Goal: Task Accomplishment & Management: Use online tool/utility

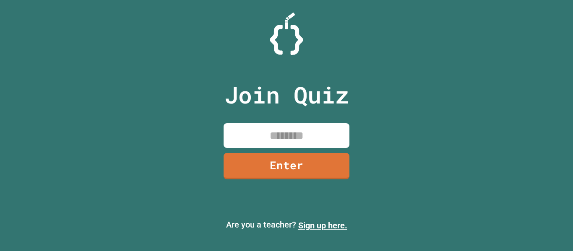
click at [309, 142] on input at bounding box center [287, 135] width 126 height 25
type input "********"
click at [506, 65] on div "Join Quiz ******** Enter Are you a teacher? Sign up here." at bounding box center [286, 125] width 573 height 251
click at [325, 159] on link "Enter" at bounding box center [286, 165] width 125 height 28
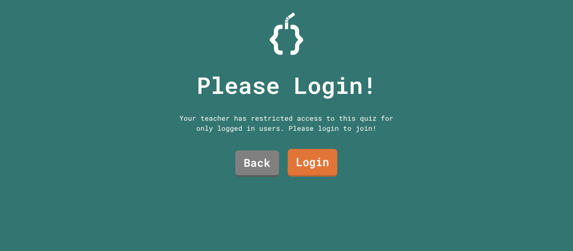
click at [308, 158] on link "Login" at bounding box center [312, 163] width 49 height 28
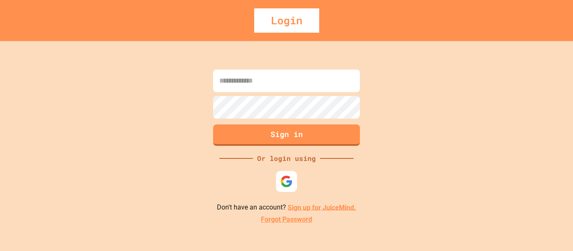
click at [306, 74] on input at bounding box center [286, 81] width 147 height 23
click at [287, 177] on img at bounding box center [287, 181] width 14 height 14
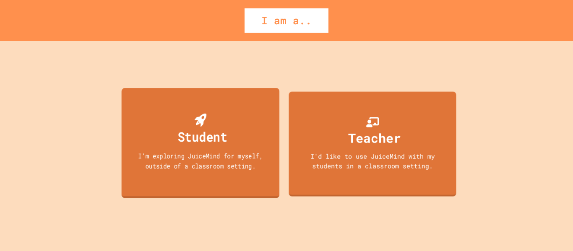
click at [191, 131] on div "Student" at bounding box center [202, 137] width 50 height 20
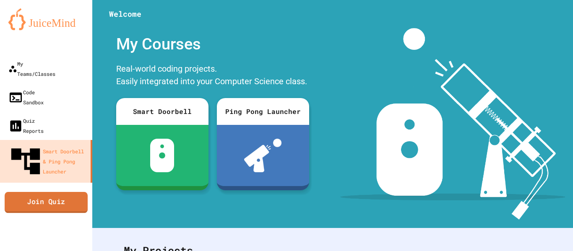
click at [69, 192] on link "Join Quiz" at bounding box center [46, 202] width 83 height 21
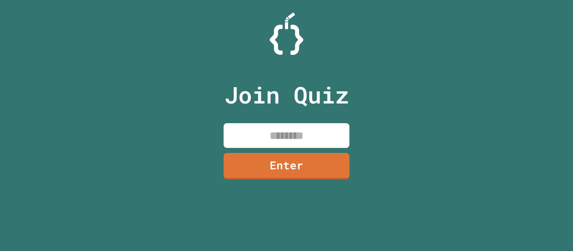
click at [280, 131] on input at bounding box center [287, 135] width 126 height 25
type input "********"
click at [313, 166] on link "Enter" at bounding box center [287, 166] width 128 height 28
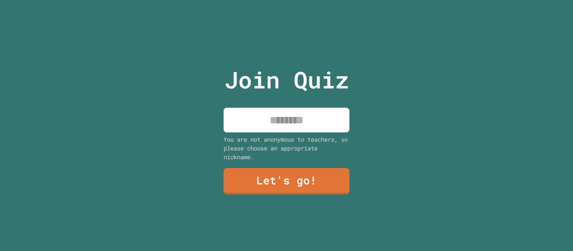
click at [280, 117] on input at bounding box center [287, 120] width 126 height 25
type input "*****"
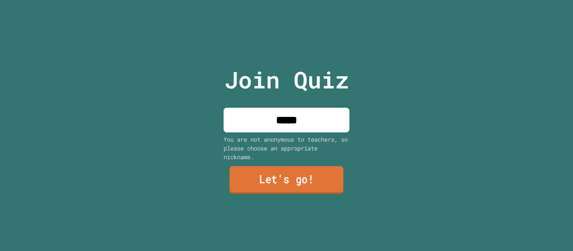
click at [269, 173] on link "Let's go!" at bounding box center [286, 181] width 114 height 28
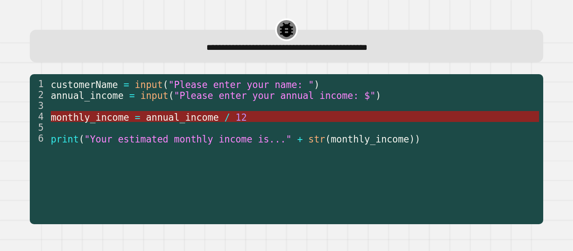
click at [224, 119] on span "/" at bounding box center [226, 117] width 5 height 11
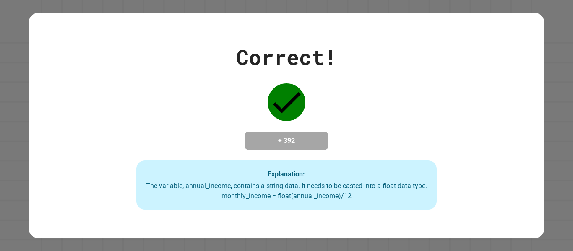
click at [214, 133] on div "Correct! + 392 Explanation: The variable, annual_income, contains a string data…" at bounding box center [287, 126] width 430 height 169
click at [275, 136] on h4 "+ 392" at bounding box center [286, 141] width 67 height 10
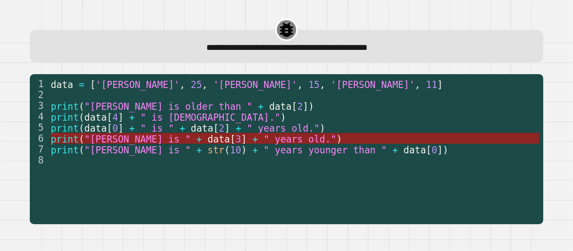
click at [252, 139] on span "+" at bounding box center [254, 138] width 5 height 11
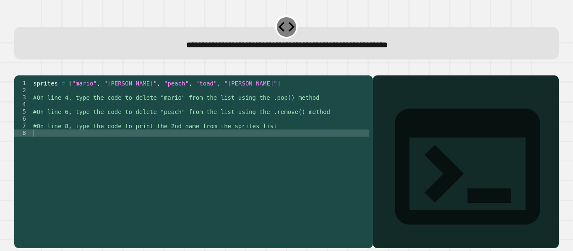
click at [391, 111] on div at bounding box center [465, 174] width 177 height 148
click at [388, 121] on div at bounding box center [465, 174] width 177 height 148
click at [235, 120] on div "sprites = [ "mario" , "[PERSON_NAME]" , "peach" , "toad" , "[PERSON_NAME]" ] #O…" at bounding box center [199, 155] width 337 height 150
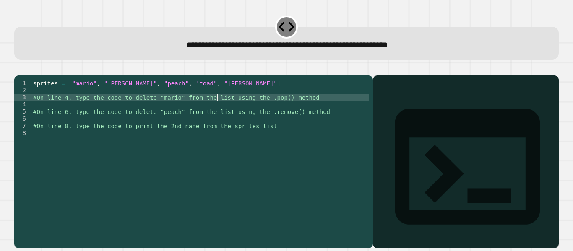
click at [218, 112] on div "sprites = [ "mario" , "[PERSON_NAME]" , "peach" , "toad" , "[PERSON_NAME]" ] #O…" at bounding box center [199, 155] width 337 height 150
click at [177, 117] on div "sprites = [ "mario" , "[PERSON_NAME]" , "peach" , "toad" , "[PERSON_NAME]" ] #O…" at bounding box center [199, 155] width 337 height 150
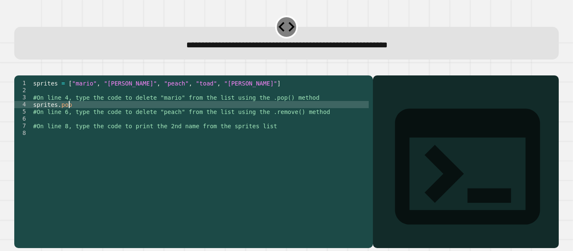
scroll to position [0, 3]
type textarea "**********"
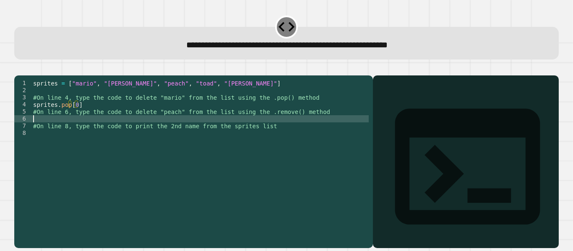
click at [100, 131] on div "sprites = [ "mario" , "[PERSON_NAME]" , "peach" , "toad" , "[PERSON_NAME]" ] #O…" at bounding box center [199, 155] width 337 height 150
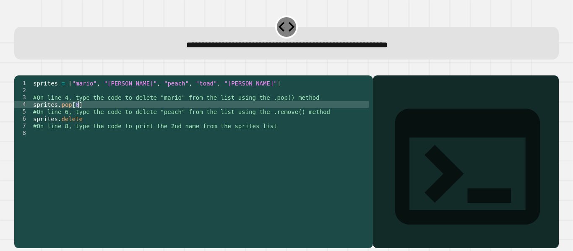
click at [81, 118] on div "sprites = [ "mario" , "[PERSON_NAME]" , "peach" , "toad" , "[PERSON_NAME]" ] #O…" at bounding box center [199, 155] width 337 height 150
click at [89, 130] on div "sprites = [ "mario" , "[PERSON_NAME]" , "peach" , "toad" , "[PERSON_NAME]" ] #O…" at bounding box center [199, 155] width 337 height 150
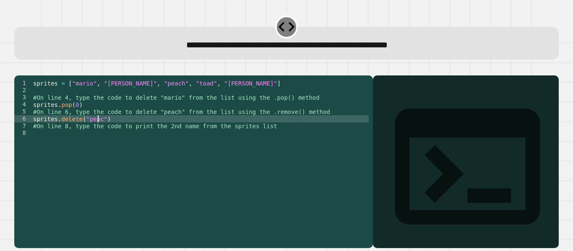
type textarea "**********"
click at [92, 140] on div "sprites = [ "mario" , "[PERSON_NAME]" , "peach" , "toad" , "[PERSON_NAME]" ] #O…" at bounding box center [199, 155] width 337 height 150
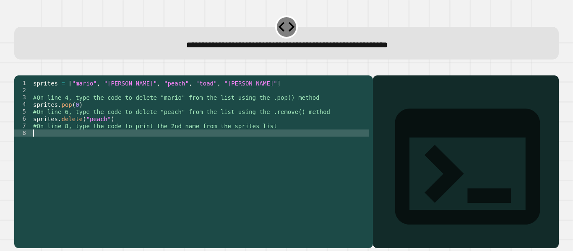
click at [86, 148] on div "sprites = [ "mario" , "[PERSON_NAME]" , "peach" , "toad" , "[PERSON_NAME]" ] #O…" at bounding box center [199, 155] width 337 height 150
click at [18, 69] on icon "button" at bounding box center [18, 69] width 0 height 0
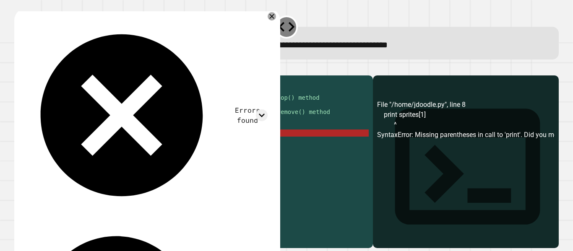
click at [114, 148] on div "sprites = [ "mario" , "[PERSON_NAME]" , "peach" , "toad" , "[PERSON_NAME]" ] #O…" at bounding box center [199, 155] width 337 height 150
click at [49, 145] on div "sprites = [ "mario" , "[PERSON_NAME]" , "peach" , "toad" , "[PERSON_NAME]" ] #O…" at bounding box center [199, 155] width 337 height 150
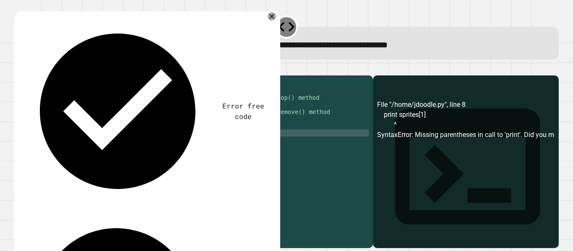
scroll to position [0, 2]
click at [107, 143] on div "sprites = [ "mario" , "[PERSON_NAME]" , "peach" , "toad" , "[PERSON_NAME]" ] #O…" at bounding box center [199, 155] width 337 height 150
click at [118, 145] on div "sprites = [ "mario" , "[PERSON_NAME]" , "peach" , "toad" , "[PERSON_NAME]" ] #O…" at bounding box center [199, 155] width 337 height 150
click at [92, 142] on div "sprites = [ "mario" , "[PERSON_NAME]" , "peach" , "toad" , "[PERSON_NAME]" ] #O…" at bounding box center [199, 155] width 337 height 150
click at [86, 130] on div "sprites = [ "mario" , "[PERSON_NAME]" , "peach" , "toad" , "[PERSON_NAME]" ] #O…" at bounding box center [199, 155] width 337 height 150
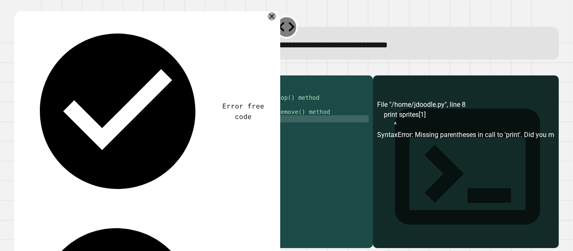
click at [98, 133] on div "sprites = [ "mario" , "[PERSON_NAME]" , "peach" , "toad" , "[PERSON_NAME]" ] #O…" at bounding box center [199, 155] width 337 height 150
click at [18, 69] on icon "button" at bounding box center [18, 69] width 0 height 0
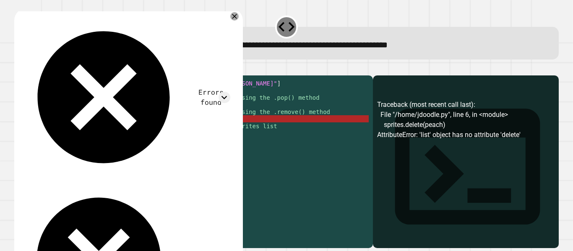
click at [97, 131] on div "sprites = [ "mario" , "[PERSON_NAME]" , "peach" , "toad" , "[PERSON_NAME]" ] #O…" at bounding box center [199, 155] width 337 height 150
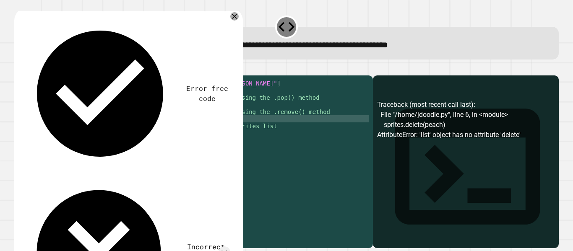
scroll to position [0, 5]
click at [82, 130] on div "sprites = [ "mario" , "[PERSON_NAME]" , "peach" , "toad" , "[PERSON_NAME]" ] #O…" at bounding box center [199, 155] width 337 height 150
click at [18, 69] on button "button" at bounding box center [18, 69] width 0 height 0
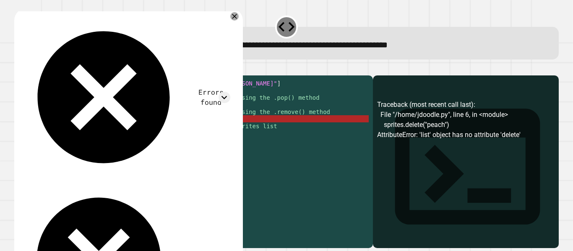
click at [72, 130] on div "sprites = [ "mario" , "[PERSON_NAME]" , "peach" , "toad" , "[PERSON_NAME]" ] #O…" at bounding box center [199, 155] width 337 height 150
click at [78, 130] on div "sprites = [ "mario" , "[PERSON_NAME]" , "peach" , "toad" , "[PERSON_NAME]" ] #O…" at bounding box center [199, 155] width 337 height 150
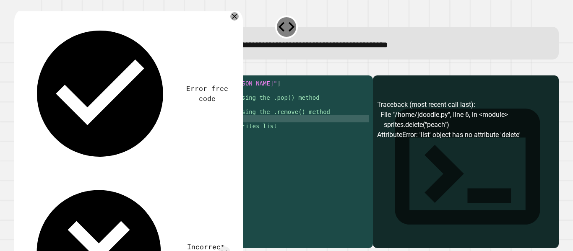
scroll to position [0, 3]
click at [26, 74] on icon "button" at bounding box center [24, 74] width 5 height 6
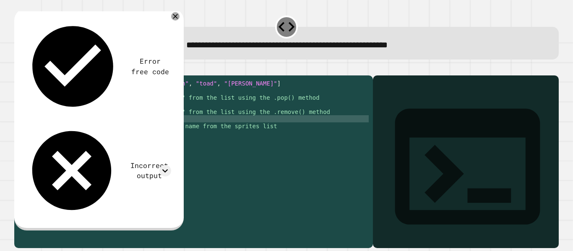
click at [158, 123] on div "Incorrect output" at bounding box center [97, 170] width 147 height 95
click at [166, 165] on icon at bounding box center [164, 170] width 11 height 11
click at [165, 165] on icon at bounding box center [164, 170] width 11 height 11
click at [90, 147] on div "sprites = [ "mario" , "[PERSON_NAME]" , "peach" , "toad" , "[PERSON_NAME]" ] #O…" at bounding box center [199, 155] width 337 height 150
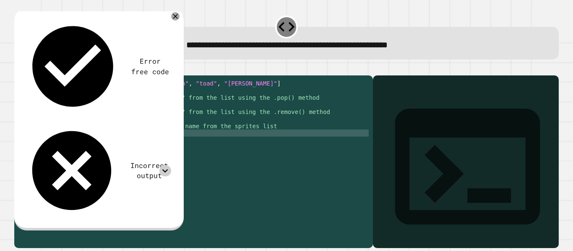
scroll to position [0, 3]
type textarea "**********"
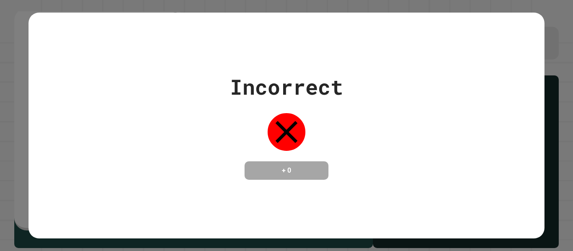
click at [70, 148] on div "Incorrect + 0" at bounding box center [286, 125] width 515 height 109
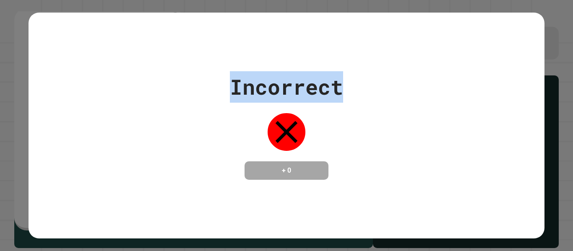
click at [70, 148] on div "Incorrect + 0" at bounding box center [286, 125] width 515 height 109
click at [187, 51] on div "Incorrect + 0" at bounding box center [286, 126] width 515 height 226
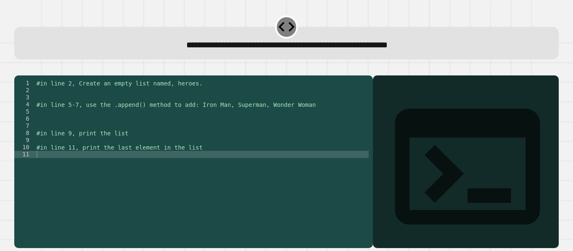
click at [116, 105] on div "#in line 2, Create an empty list named, heroes. #in line 5-7, use the .append()…" at bounding box center [202, 155] width 334 height 150
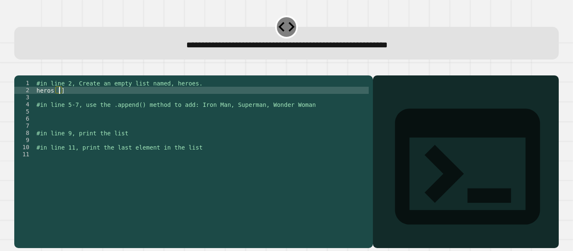
scroll to position [0, 1]
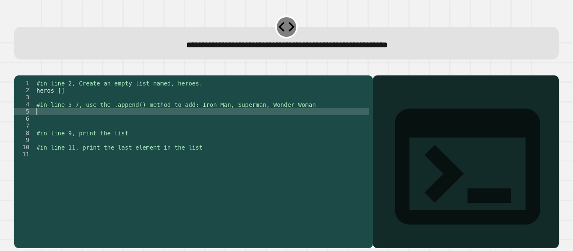
click at [52, 124] on div "#in line 2, Create an empty list named, heroes. heros [ ] #in line 5-7, use the…" at bounding box center [202, 155] width 334 height 150
click at [56, 100] on div "#in line 2, Create an empty list named, heroes. heros [ ] #in line 5-7, use the…" at bounding box center [202, 155] width 334 height 150
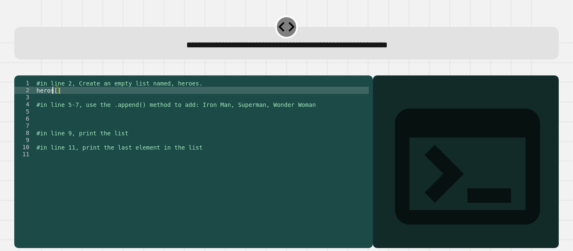
type textarea "*******"
click at [55, 124] on div "#in line 2, Create an empty list named, heroes. heros [ ] #in line 5-7, use the…" at bounding box center [202, 155] width 334 height 150
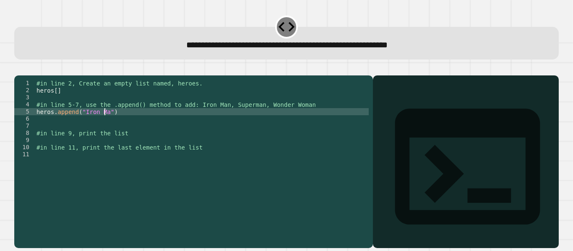
scroll to position [0, 5]
type textarea "**********"
click at [63, 131] on div "#in line 2, Create an empty list named, heroes. heros [ ] #in line 5-7, use the…" at bounding box center [202, 155] width 334 height 150
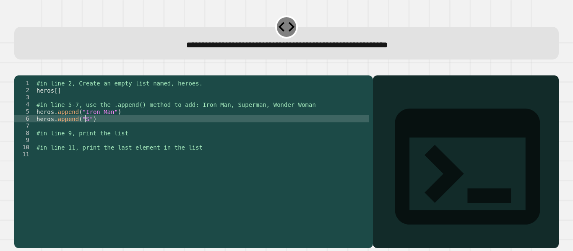
scroll to position [0, 3]
type textarea "**********"
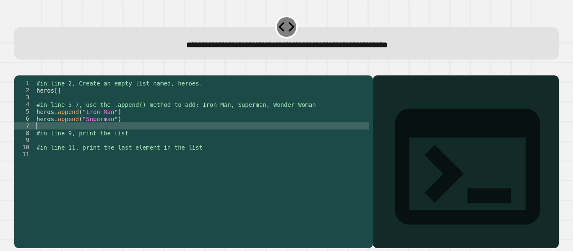
click at [43, 138] on div "#in line 2, Create an empty list named, heroes. heros [ ] #in line 5-7, use the…" at bounding box center [202, 155] width 334 height 150
click at [79, 136] on div "#in line 2, Create an empty list named, heroes. heros [ ] #in line 5-7, use the…" at bounding box center [202, 155] width 334 height 150
type textarea "**********"
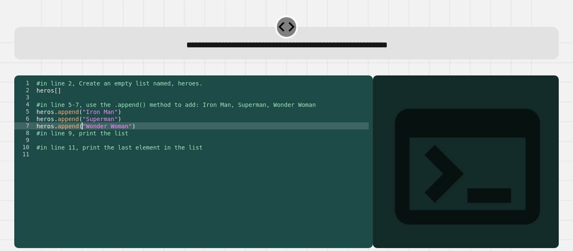
click at [68, 151] on div "#in line 2, Create an empty list named, heroes. heros [ ] #in line 5-7, use the…" at bounding box center [202, 155] width 334 height 150
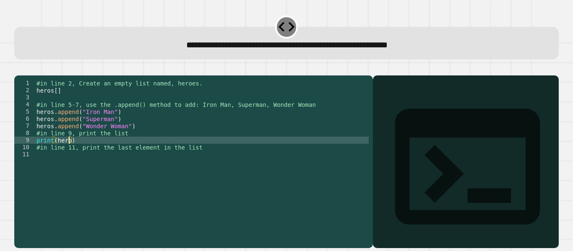
scroll to position [0, 2]
type textarea "**********"
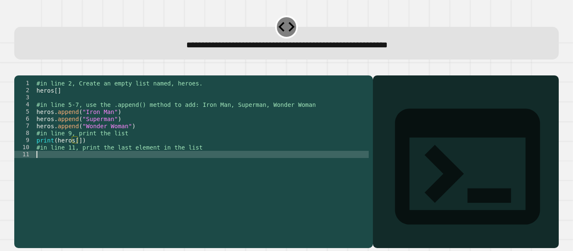
click at [75, 166] on div "#in line 2, Create an empty list named, heroes. heros [ ] #in line 5-7, use the…" at bounding box center [202, 155] width 334 height 150
click at [26, 76] on icon "button" at bounding box center [24, 74] width 5 height 6
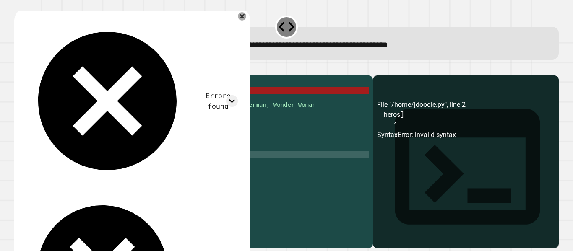
scroll to position [0, 1]
click at [75, 103] on div "#in line 2, Create an empty list named, heroes. heros [ ] #in line 5-7, use the…" at bounding box center [202, 155] width 334 height 150
click at [64, 103] on div "#in line 2, Create an empty list named, heroes. heros [ ] #in line 5-7, use the…" at bounding box center [202, 155] width 334 height 150
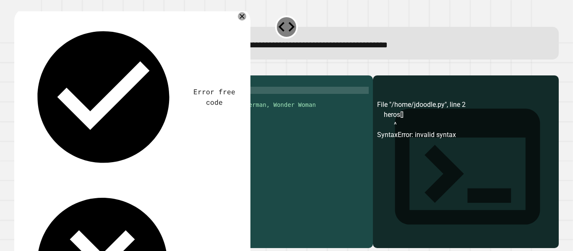
scroll to position [0, 1]
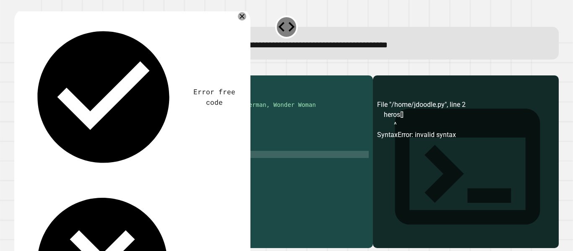
click at [51, 168] on div "#in line 2, Create an empty list named, heroes. heros #in line 5-7, use the .ap…" at bounding box center [202, 155] width 334 height 150
click at [56, 102] on div "#in line 2, Create an empty list named, heroes. heros #in line 5-7, use the .ap…" at bounding box center [202, 155] width 334 height 150
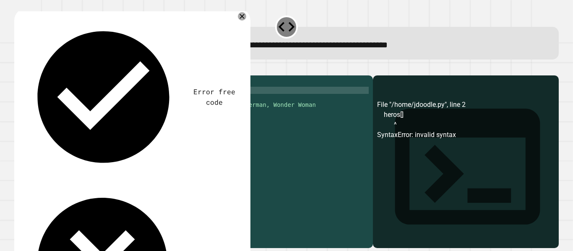
type textarea "*******"
click at [105, 109] on div "#in line 2, Create an empty list named, heroes. heros [ ] #in line 5-7, use the…" at bounding box center [202, 155] width 334 height 150
click at [18, 69] on icon "button" at bounding box center [18, 69] width 0 height 0
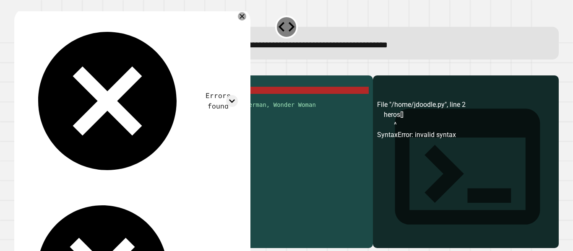
click at [49, 104] on div "#in line 2, Create an empty list named, heroes. heros [ ] #in line 5-7, use the…" at bounding box center [202, 155] width 334 height 150
click at [56, 103] on div "#in line 2, Create an empty list named, heroes. heros [ ] #in line 5-7, use the…" at bounding box center [202, 155] width 334 height 150
click at [52, 103] on div "#in line 2, Create an empty list named, heroes. heros [ ] #in line 5-7, use the…" at bounding box center [202, 155] width 334 height 150
type textarea "*******"
click at [56, 104] on div "#in line 2, Create an empty list named, heroes. heros [ ] #in line 5-7, use the…" at bounding box center [202, 155] width 334 height 150
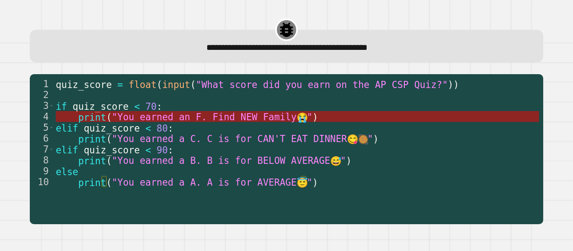
click at [141, 115] on span ""You earned an F. Find NEW Family 😭 "" at bounding box center [212, 116] width 200 height 11
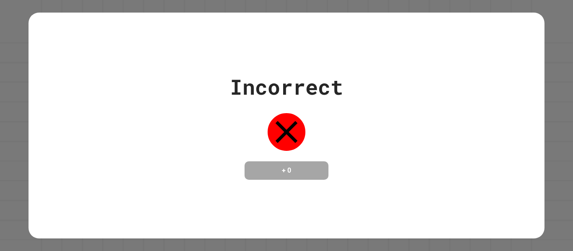
click at [217, 143] on div "Incorrect + 0" at bounding box center [286, 125] width 515 height 109
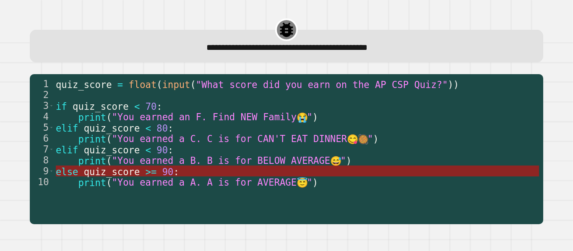
click at [118, 173] on span "quiz_score" at bounding box center [112, 171] width 56 height 11
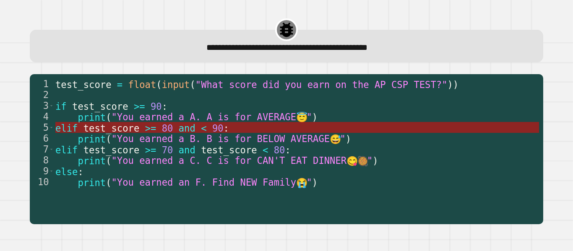
click at [116, 126] on span "test_score" at bounding box center [111, 127] width 56 height 11
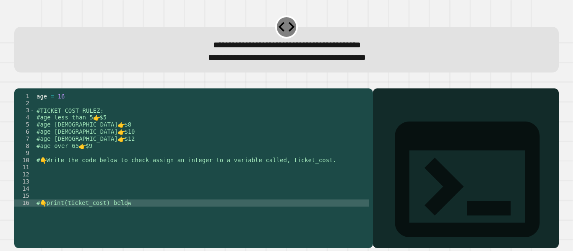
click at [64, 184] on div "age = [DEMOGRAPHIC_DATA] #TICKET COST RULEZ: #age less than 5 👉 $5 #age [DEMOGR…" at bounding box center [202, 160] width 334 height 135
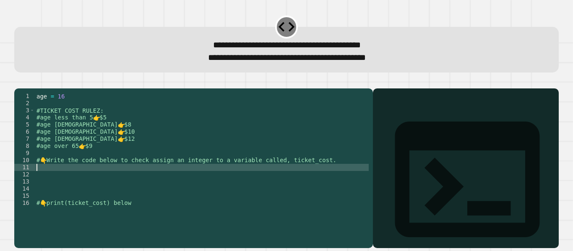
click at [59, 179] on div "age = [DEMOGRAPHIC_DATA] #TICKET COST RULEZ: #age less than 5 👉 $5 #age [DEMOGR…" at bounding box center [202, 160] width 334 height 135
type textarea "**********"
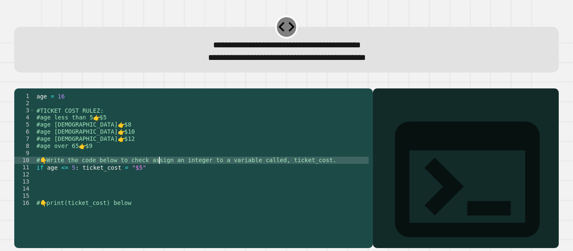
click at [160, 175] on div "age = [DEMOGRAPHIC_DATA] #TICKET COST RULEZ: #age less than 5 👉 $5 #age [DEMOGR…" at bounding box center [202, 160] width 334 height 135
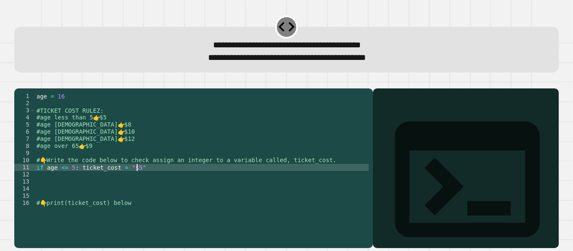
click at [150, 181] on div "age = [DEMOGRAPHIC_DATA] #TICKET COST RULEZ: #age less than 5 👉 $5 #age [DEMOGR…" at bounding box center [202, 160] width 334 height 135
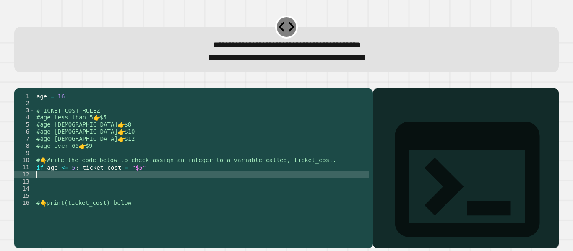
click at [99, 187] on div "age = [DEMOGRAPHIC_DATA] #TICKET COST RULEZ: #age less than 5 👉 $5 #age [DEMOGR…" at bounding box center [202, 160] width 334 height 135
click at [67, 179] on div "age = [DEMOGRAPHIC_DATA] #TICKET COST RULEZ: #age less than 5 👉 $5 #age [DEMOGR…" at bounding box center [202, 160] width 334 height 135
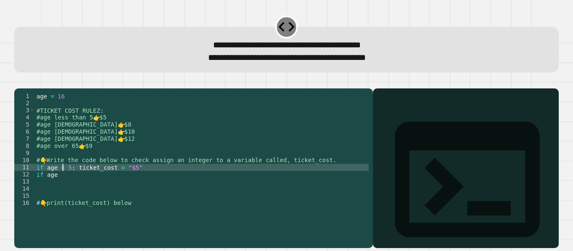
click at [67, 190] on div "age = [DEMOGRAPHIC_DATA] #TICKET COST RULEZ: #age less than 5 👉 $5 #age [DEMOGR…" at bounding box center [202, 160] width 334 height 135
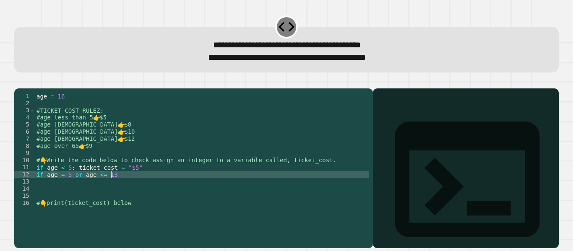
scroll to position [0, 5]
click at [77, 187] on div "age = [DEMOGRAPHIC_DATA] #TICKET COST RULEZ: #age less than 5 👉 $5 #age [DEMOGR…" at bounding box center [202, 160] width 334 height 135
click at [120, 186] on div "age = [DEMOGRAPHIC_DATA] #TICKET COST RULEZ: #age less than 5 👉 $5 #age [DEMOGR…" at bounding box center [202, 160] width 334 height 135
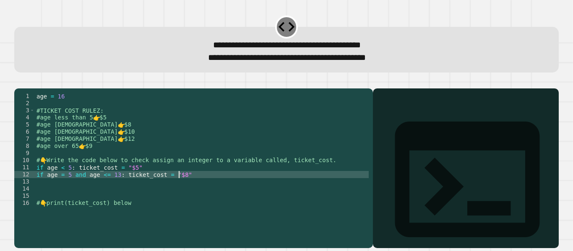
click at [18, 82] on button "button" at bounding box center [18, 82] width 0 height 0
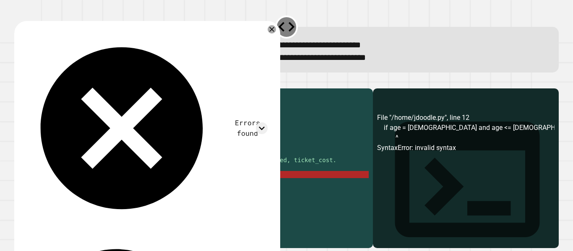
scroll to position [0, 10]
click at [82, 187] on div "age = [DEMOGRAPHIC_DATA] #TICKET COST RULEZ: #age less than 5 👉 $5 #age [DEMOGR…" at bounding box center [202, 160] width 334 height 135
click at [171, 172] on div "age = [DEMOGRAPHIC_DATA] #TICKET COST RULEZ: #age less than 5 👉 $5 #age [DEMOGR…" at bounding box center [202, 160] width 334 height 135
click at [187, 185] on div "age = [DEMOGRAPHIC_DATA] #TICKET COST RULEZ: #age less than 5 👉 $5 #age [DEMOGR…" at bounding box center [202, 160] width 334 height 135
click at [100, 187] on div "age = [DEMOGRAPHIC_DATA] #TICKET COST RULEZ: #age less than 5 👉 $5 #age [DEMOGR…" at bounding box center [202, 160] width 334 height 135
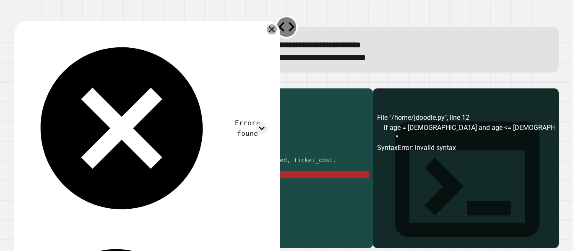
click at [267, 28] on icon at bounding box center [272, 29] width 10 height 10
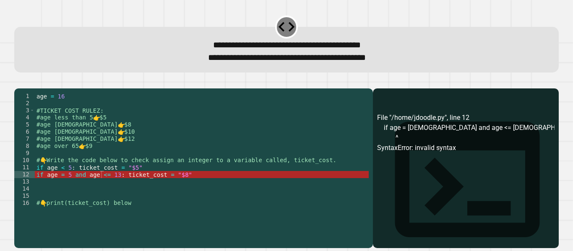
scroll to position [0, 7]
click at [116, 183] on div "age = [DEMOGRAPHIC_DATA] #TICKET COST RULEZ: #age less than 5 👉 $5 #age [DEMOGR…" at bounding box center [202, 160] width 334 height 135
click at [190, 187] on div "age = [DEMOGRAPHIC_DATA] #TICKET COST RULEZ: #age less than 5 👉 $5 #age [DEMOGR…" at bounding box center [202, 160] width 334 height 135
click at [167, 187] on div "age = [DEMOGRAPHIC_DATA] #TICKET COST RULEZ: #age less than 5 👉 $5 #age [DEMOGR…" at bounding box center [202, 160] width 334 height 135
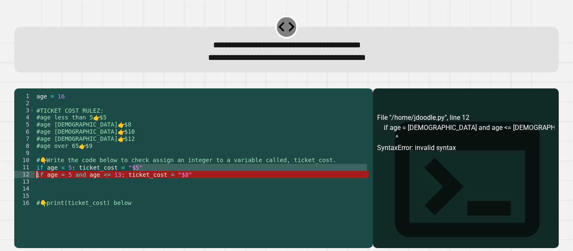
drag, startPoint x: 198, startPoint y: 183, endPoint x: 35, endPoint y: 187, distance: 163.2
click at [35, 187] on div "age = [DEMOGRAPHIC_DATA] #TICKET COST RULEZ: #age less than 5 👉 $5 #age [DEMOGR…" at bounding box center [202, 160] width 334 height 135
click at [35, 187] on div "age = [DEMOGRAPHIC_DATA] #TICKET COST RULEZ: #age less than 5 👉 $5 #age [DEMOGR…" at bounding box center [202, 153] width 334 height 121
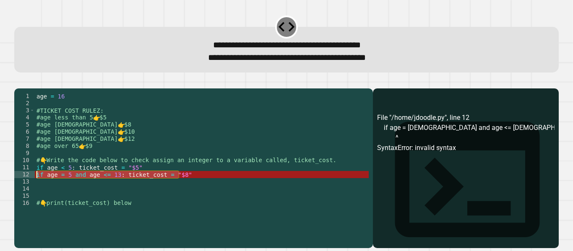
drag, startPoint x: 188, startPoint y: 186, endPoint x: 34, endPoint y: 187, distance: 154.4
click at [34, 187] on div "**********" at bounding box center [191, 153] width 354 height 121
type textarea "**********"
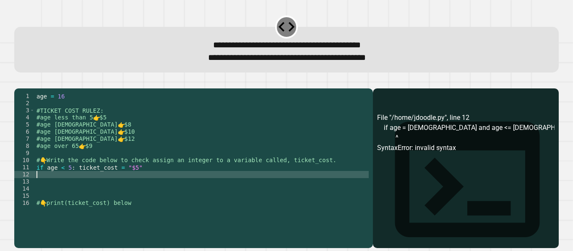
scroll to position [0, 0]
click at [156, 181] on div "age = [DEMOGRAPHIC_DATA] #TICKET COST RULEZ: #age less than 5 👉 $5 #age [DEMOGR…" at bounding box center [202, 160] width 334 height 135
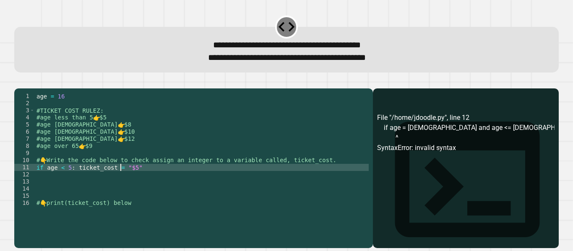
click at [122, 180] on div "age = [DEMOGRAPHIC_DATA] #TICKET COST RULEZ: #age less than 5 👉 $5 #age [DEMOGR…" at bounding box center [202, 160] width 334 height 135
click at [138, 180] on div "age = [DEMOGRAPHIC_DATA] #TICKET COST RULEZ: #age less than 5 👉 $5 #age [DEMOGR…" at bounding box center [202, 160] width 334 height 135
click at [111, 180] on div "age = [DEMOGRAPHIC_DATA] #TICKET COST RULEZ: #age less than 5 👉 $5 #age [DEMOGR…" at bounding box center [202, 160] width 334 height 135
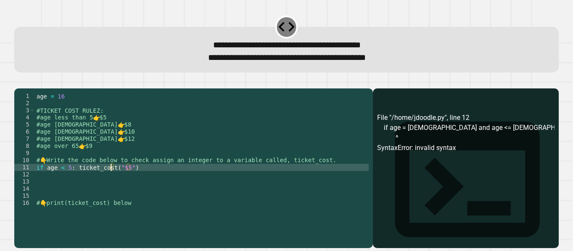
click at [18, 82] on icon "button" at bounding box center [18, 82] width 0 height 0
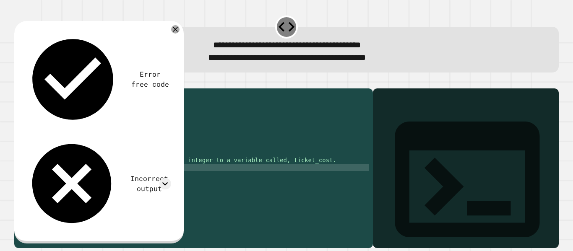
click at [119, 179] on div "age = [DEMOGRAPHIC_DATA] #TICKET COST RULEZ: #age less than 5 👉 $5 #age [DEMOGR…" at bounding box center [202, 160] width 334 height 135
click at [166, 64] on div "Error free code Incorrect output" at bounding box center [97, 131] width 155 height 208
click at [166, 178] on div at bounding box center [164, 183] width 11 height 11
click at [180, 27] on div "Error free code Incorrect output" at bounding box center [98, 132] width 169 height 223
click at [176, 33] on icon at bounding box center [175, 29] width 10 height 10
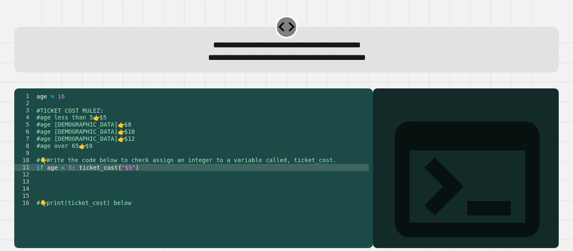
click at [131, 179] on div "age = [DEMOGRAPHIC_DATA] #TICKET COST RULEZ: #age less than 5 👉 $5 #age [DEMOGR…" at bounding box center [202, 160] width 334 height 135
click at [117, 177] on div "age = [DEMOGRAPHIC_DATA] #TICKET COST RULEZ: #age less than 5 👉 $5 #age [DEMOGR…" at bounding box center [202, 160] width 334 height 135
click at [114, 179] on div "age = [DEMOGRAPHIC_DATA] #TICKET COST RULEZ: #age less than 5 👉 $5 #age [DEMOGR…" at bounding box center [202, 160] width 334 height 135
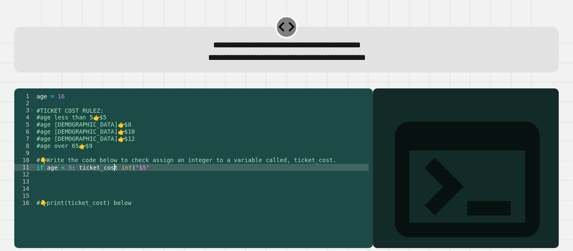
scroll to position [0, 6]
click at [148, 178] on div "age = [DEMOGRAPHIC_DATA] #TICKET COST RULEZ: #age less than 5 👉 $5 #age [DEMOGR…" at bounding box center [202, 160] width 334 height 135
click at [18, 82] on icon "button" at bounding box center [18, 82] width 0 height 0
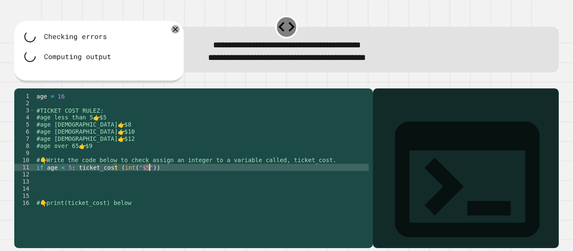
click at [151, 179] on div "age = [DEMOGRAPHIC_DATA] #TICKET COST RULEZ: #age less than 5 👉 $5 #age [DEMOGR…" at bounding box center [202, 160] width 334 height 135
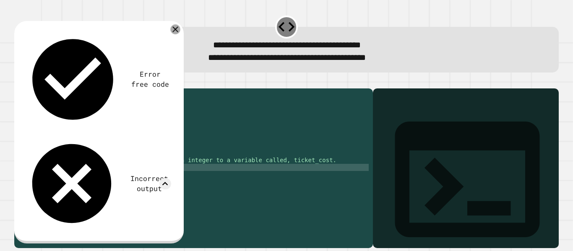
click at [175, 33] on icon at bounding box center [175, 30] width 10 height 10
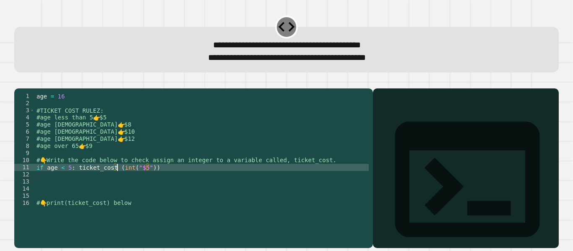
click at [117, 178] on div "age = [DEMOGRAPHIC_DATA] #TICKET COST RULEZ: #age less than 5 👉 $5 #age [DEMOGR…" at bounding box center [202, 160] width 334 height 135
click at [156, 180] on div "age = [DEMOGRAPHIC_DATA] #TICKET COST RULEZ: #age less than 5 👉 $5 #age [DEMOGR…" at bounding box center [202, 160] width 334 height 135
click at [126, 179] on div "age = [DEMOGRAPHIC_DATA] #TICKET COST RULEZ: #age less than 5 👉 $5 #age [DEMOGR…" at bounding box center [202, 160] width 334 height 135
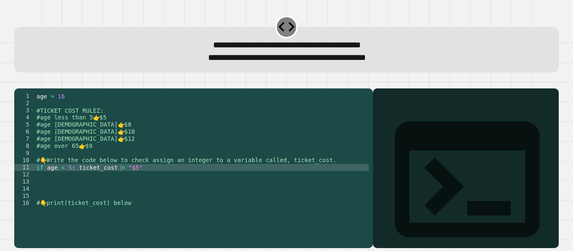
click at [35, 89] on div at bounding box center [286, 83] width 544 height 10
click at [26, 90] on icon "button" at bounding box center [24, 87] width 5 height 6
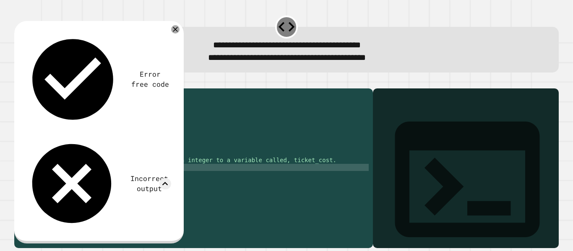
click at [178, 29] on icon at bounding box center [175, 29] width 8 height 8
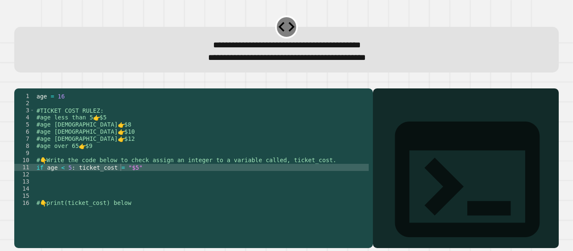
click at [133, 181] on div "age = [DEMOGRAPHIC_DATA] #TICKET COST RULEZ: #age less than 5 👉 $5 #age [DEMOGR…" at bounding box center [202, 160] width 334 height 135
click at [77, 181] on div "age = [DEMOGRAPHIC_DATA] #TICKET COST RULEZ: #age less than 5 👉 $5 #age [DEMOGR…" at bounding box center [202, 160] width 334 height 135
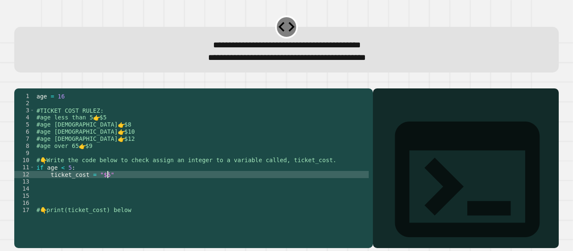
click at [117, 187] on div "age = [DEMOGRAPHIC_DATA] #TICKET COST RULEZ: #age less than 5 👉 $5 #age [DEMOGR…" at bounding box center [202, 160] width 334 height 135
click at [92, 187] on div "age = [DEMOGRAPHIC_DATA] #TICKET COST RULEZ: #age less than 5 👉 $5 #age [DEMOGR…" at bounding box center [202, 160] width 334 height 135
click at [111, 187] on div "age = [DEMOGRAPHIC_DATA] #TICKET COST RULEZ: #age less than 5 👉 $5 #age [DEMOGR…" at bounding box center [202, 160] width 334 height 135
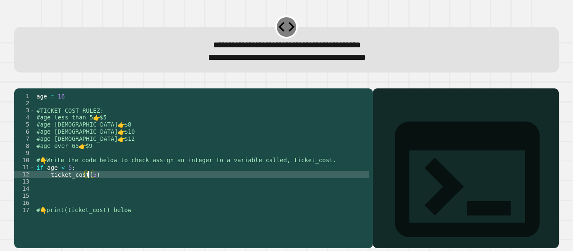
click at [88, 187] on div "age = [DEMOGRAPHIC_DATA] #TICKET COST RULEZ: #age less than 5 👉 $5 #age [DEMOGR…" at bounding box center [202, 160] width 334 height 135
click at [98, 185] on div "age = [DEMOGRAPHIC_DATA] #TICKET COST RULEZ: #age less than 5 👉 $5 #age [DEMOGR…" at bounding box center [202, 160] width 334 height 135
click at [121, 186] on div "age = [DEMOGRAPHIC_DATA] #TICKET COST RULEZ: #age less than 5 👉 $5 #age [DEMOGR…" at bounding box center [202, 160] width 334 height 135
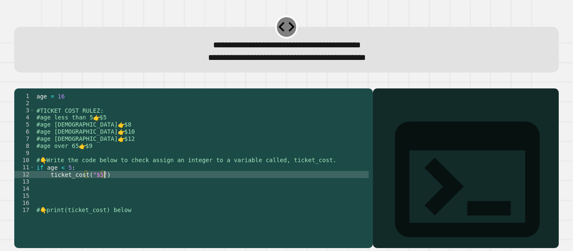
type textarea "**********"
click at [18, 82] on button "button" at bounding box center [18, 82] width 0 height 0
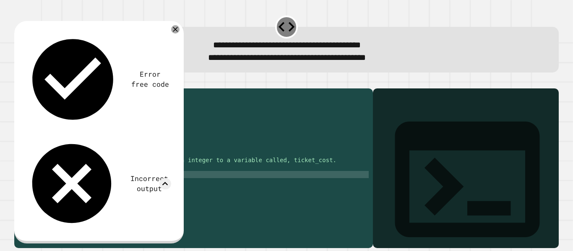
click at [108, 187] on div "age = [DEMOGRAPHIC_DATA] #TICKET COST RULEZ: #age less than 5 👉 $5 #age [DEMOGR…" at bounding box center [202, 160] width 334 height 135
click at [114, 187] on div "age = [DEMOGRAPHIC_DATA] #TICKET COST RULEZ: #age less than 5 👉 $5 #age [DEMOGR…" at bounding box center [202, 160] width 334 height 135
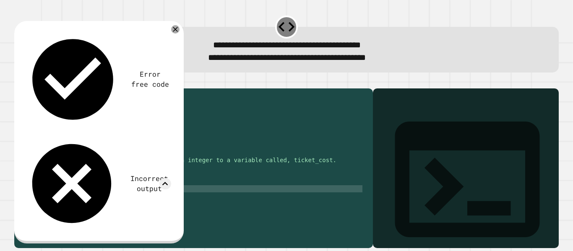
scroll to position [0, 0]
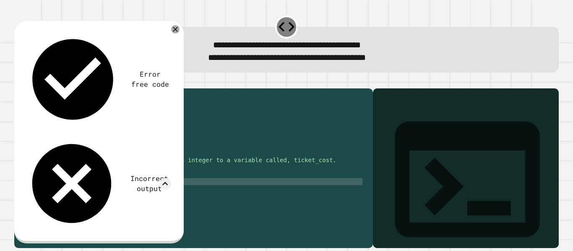
type textarea "*"
type textarea "**********"
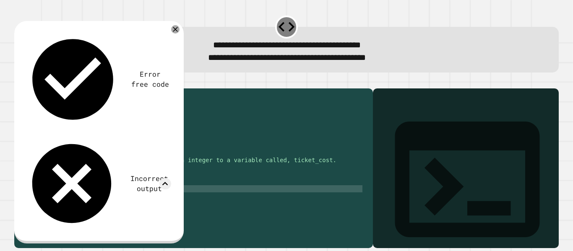
scroll to position [0, 5]
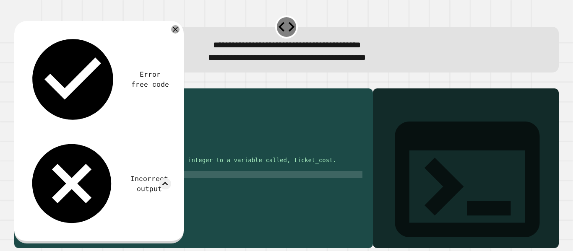
click at [85, 186] on div "age = [DEMOGRAPHIC_DATA] #TICKET COST RULEZ: #age less than 5 👉 $5 #age [DEMOGR…" at bounding box center [199, 160] width 328 height 135
click at [98, 187] on div "age = [DEMOGRAPHIC_DATA] #TICKET COST RULEZ: #age less than 5 👉 $5 #age [DEMOGR…" at bounding box center [199, 160] width 328 height 135
click at [84, 202] on div "age = [DEMOGRAPHIC_DATA] #TICKET COST RULEZ: #age less than 5 👉 $5 #age [DEMOGR…" at bounding box center [199, 160] width 328 height 135
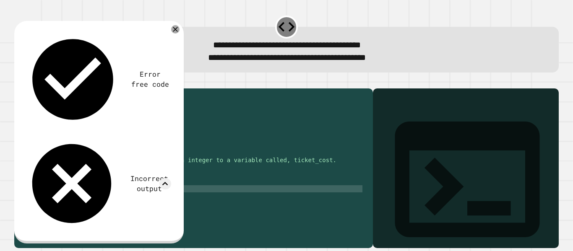
type textarea "**********"
click at [18, 82] on button "button" at bounding box center [18, 82] width 0 height 0
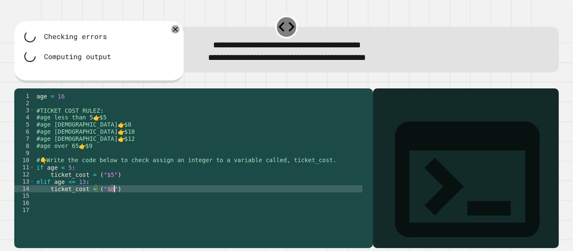
click at [118, 200] on div "age = [DEMOGRAPHIC_DATA] #TICKET COST RULEZ: #age less than 5 👉 $5 #age [DEMOGR…" at bounding box center [199, 160] width 328 height 135
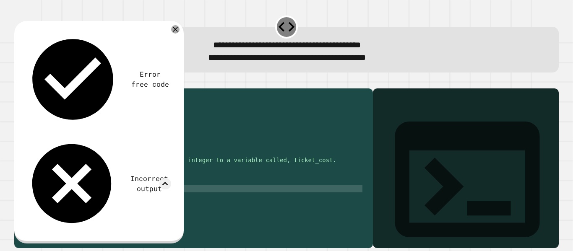
click at [81, 203] on div "age = [DEMOGRAPHIC_DATA] #TICKET COST RULEZ: #age less than 5 👉 $5 #age [DEMOGR…" at bounding box center [199, 160] width 328 height 135
click at [86, 203] on div "age = [DEMOGRAPHIC_DATA] #TICKET COST RULEZ: #age less than 5 👉 $5 #age [DEMOGR…" at bounding box center [199, 160] width 328 height 135
click at [94, 202] on div "age = [DEMOGRAPHIC_DATA] #TICKET COST RULEZ: #age less than 5 👉 $5 #age [DEMOGR…" at bounding box center [199, 160] width 328 height 135
drag, startPoint x: 46, startPoint y: 58, endPoint x: 138, endPoint y: 64, distance: 92.9
click at [138, 64] on div "Error free code Incorrect output" at bounding box center [97, 131] width 155 height 208
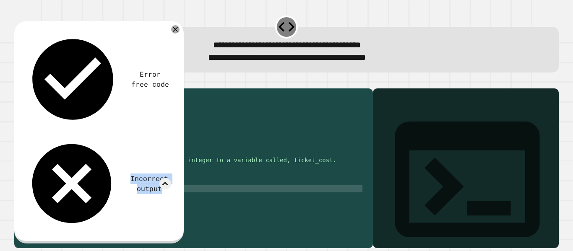
scroll to position [0, 3]
click at [93, 195] on div "age = [DEMOGRAPHIC_DATA] #TICKET COST RULEZ: #age less than 5 👉 $5 #age [DEMOGR…" at bounding box center [199, 160] width 328 height 135
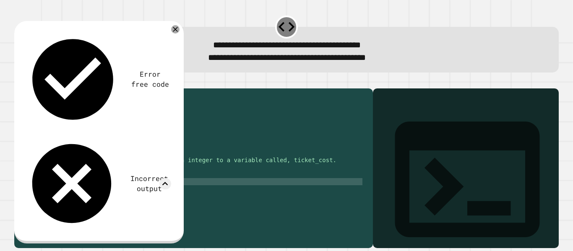
click at [127, 200] on div "age = [DEMOGRAPHIC_DATA] #TICKET COST RULEZ: #age less than 5 👉 $5 #age [DEMOGR…" at bounding box center [199, 160] width 328 height 135
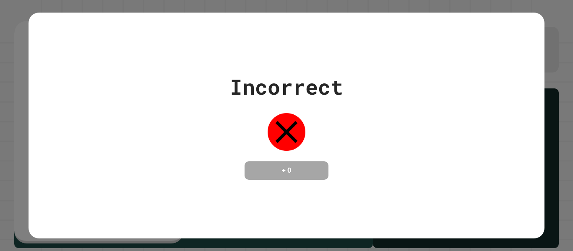
scroll to position [0, 1]
type textarea "********"
